Goal: Information Seeking & Learning: Learn about a topic

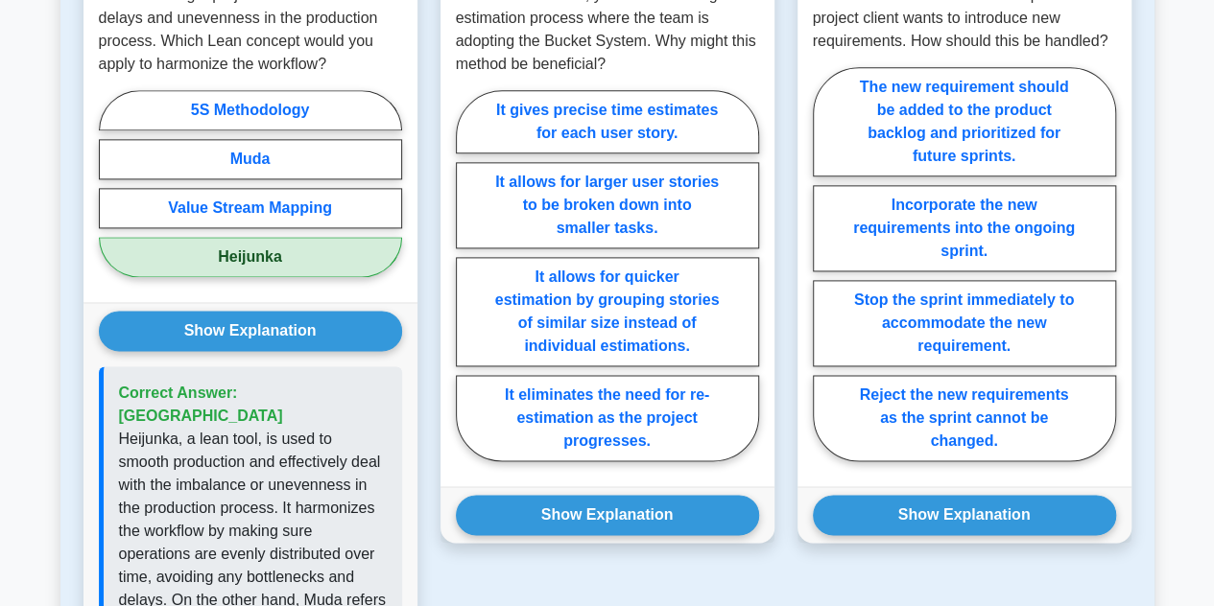
scroll to position [1161, 0]
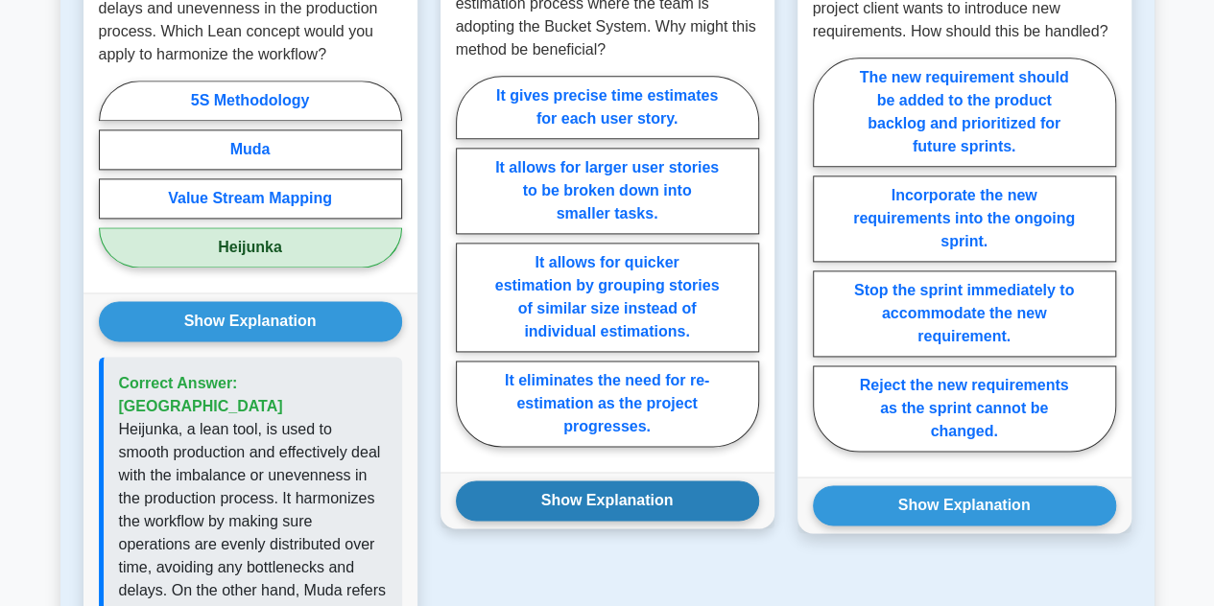
click at [679, 499] on button "Show Explanation" at bounding box center [607, 501] width 303 height 40
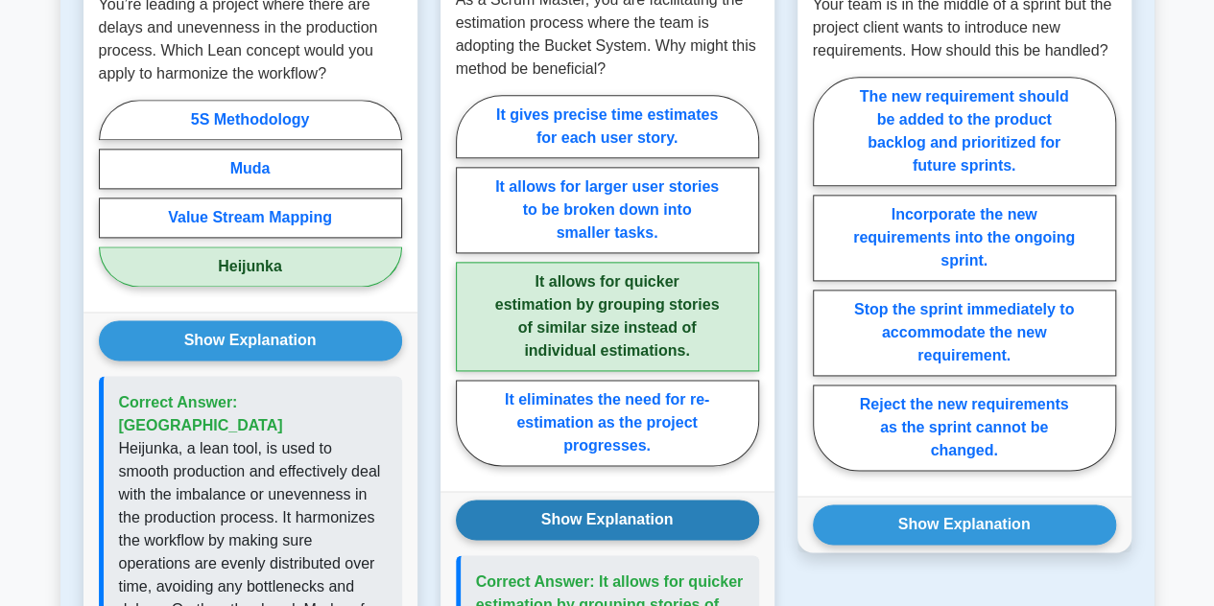
scroll to position [1146, 0]
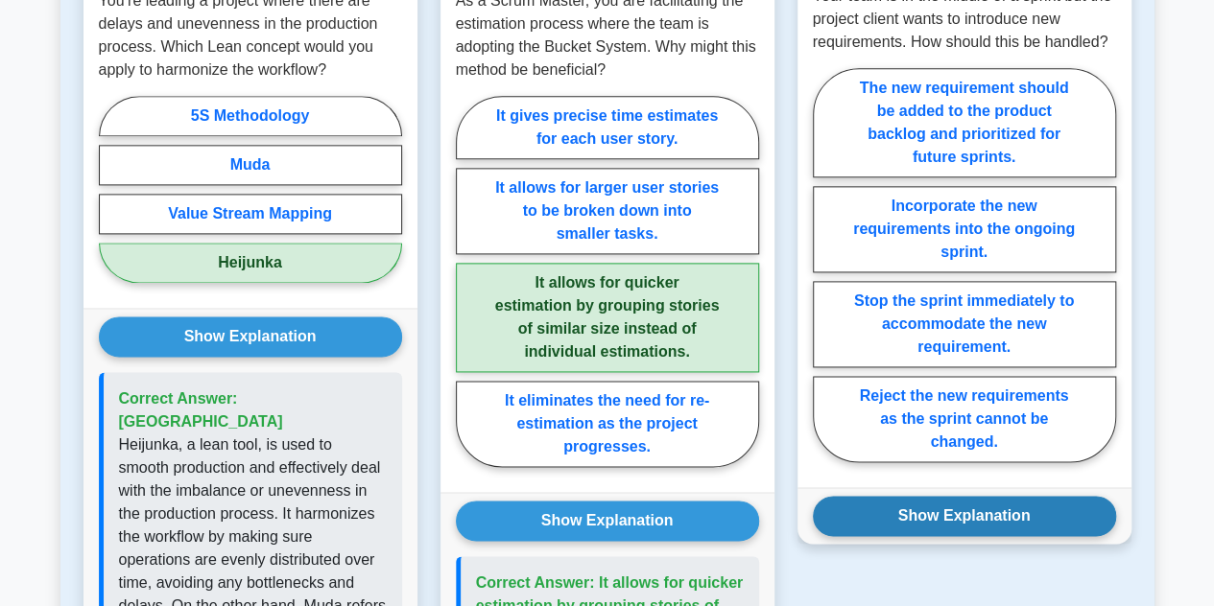
click at [1039, 516] on button "Show Explanation" at bounding box center [964, 516] width 303 height 40
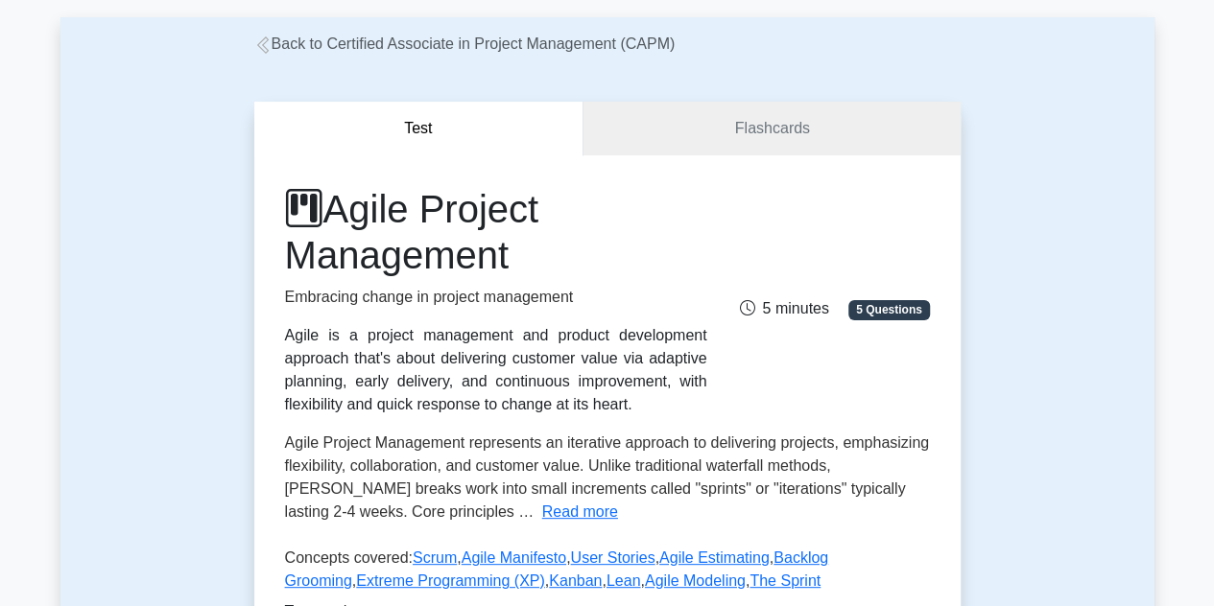
scroll to position [0, 0]
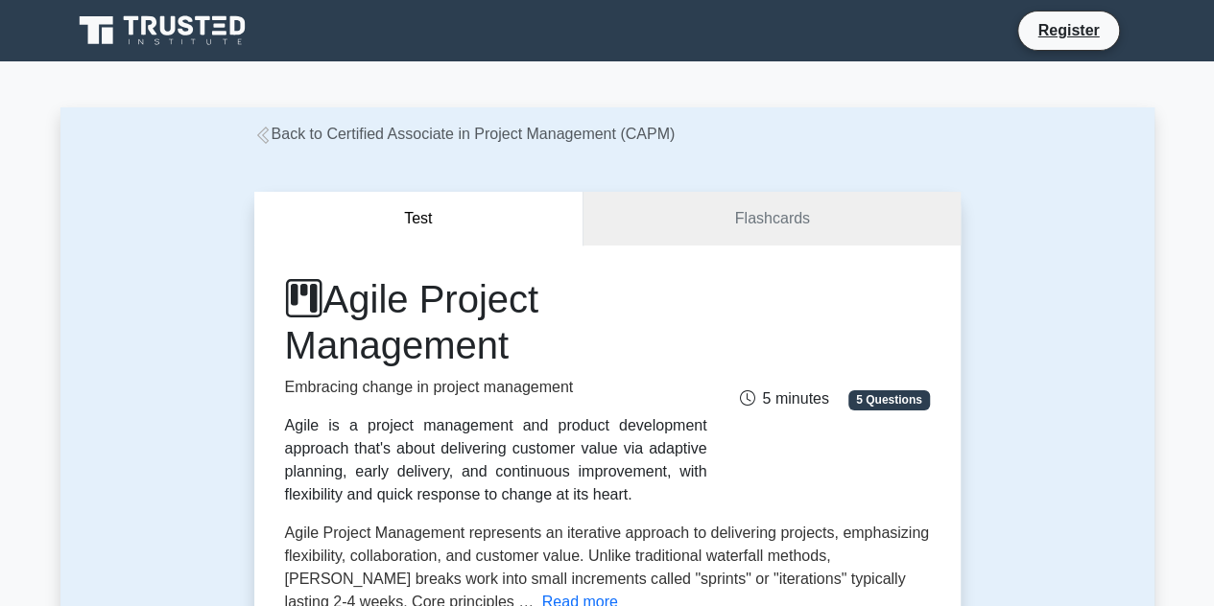
click at [270, 133] on icon at bounding box center [262, 135] width 17 height 17
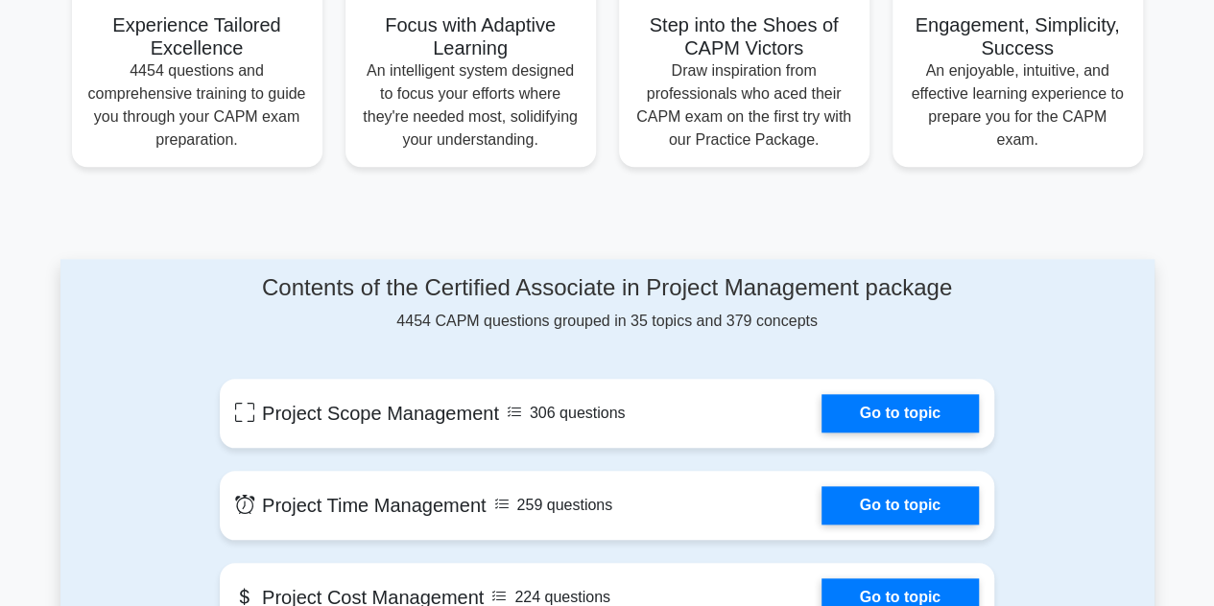
scroll to position [796, 0]
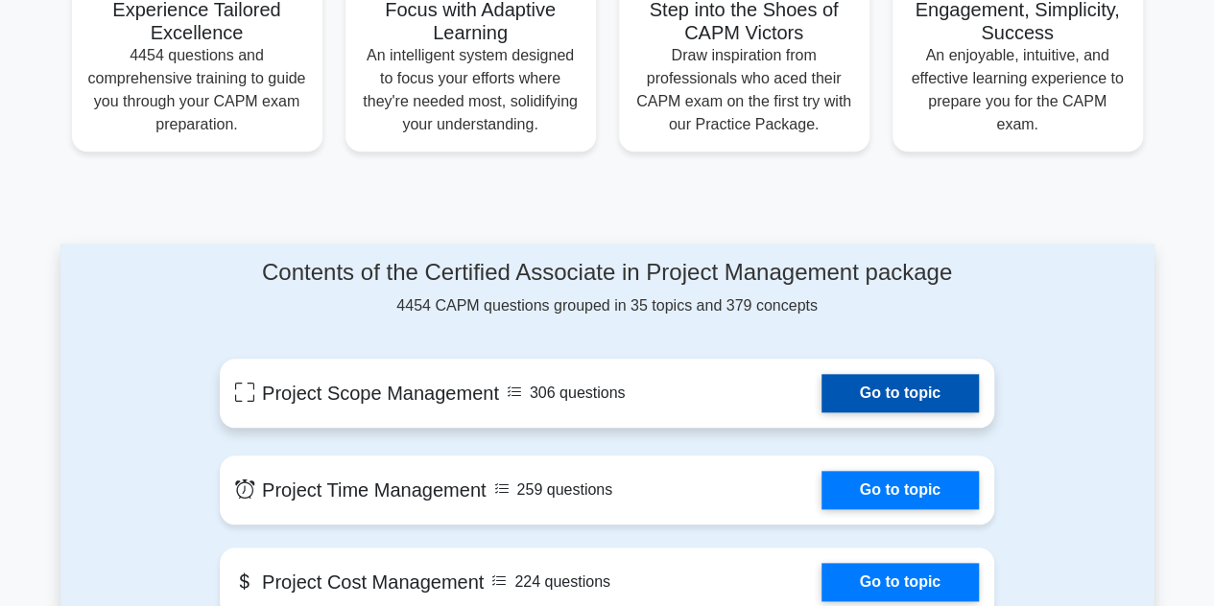
click at [864, 387] on link "Go to topic" at bounding box center [899, 393] width 157 height 38
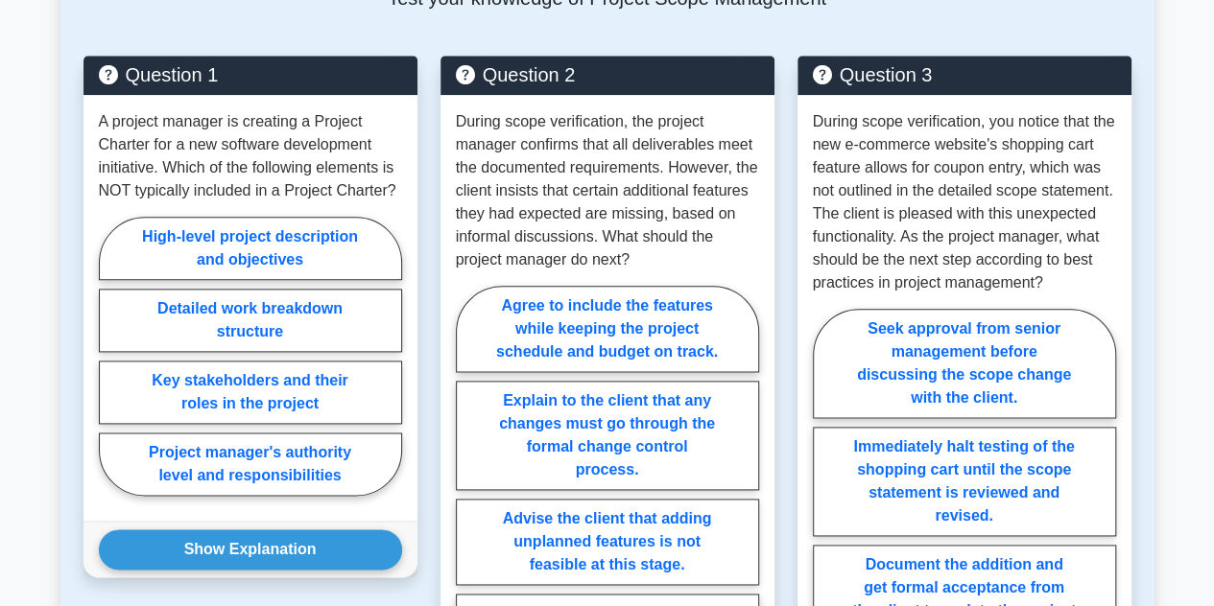
scroll to position [1026, 0]
